Goal: Transaction & Acquisition: Subscribe to service/newsletter

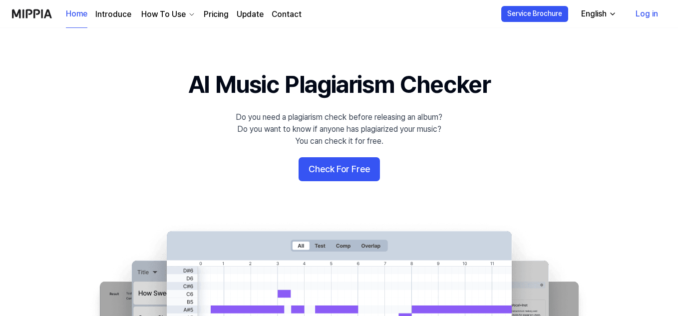
click at [216, 12] on link "Pricing" at bounding box center [216, 14] width 25 height 12
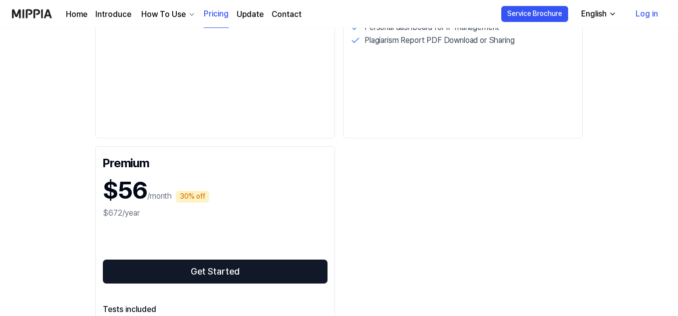
scroll to position [559, 0]
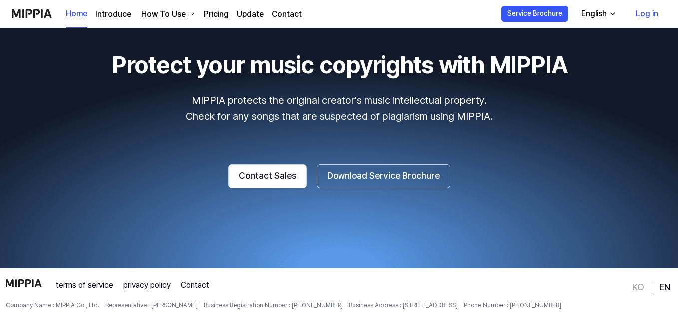
scroll to position [1825, 0]
